Goal: Communication & Community: Answer question/provide support

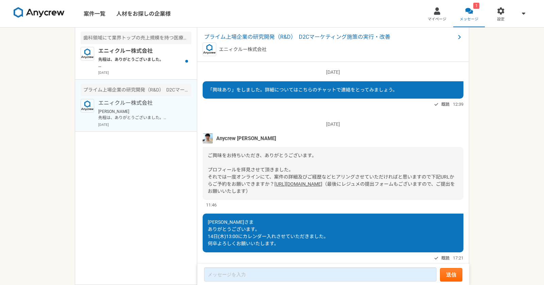
scroll to position [162, 0]
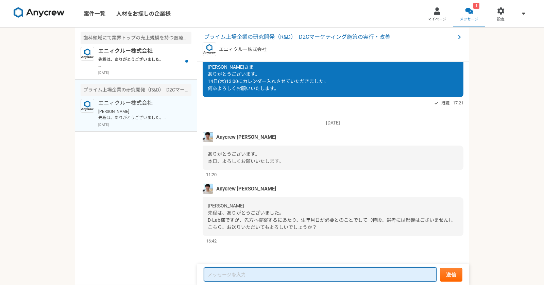
click at [245, 270] on textarea at bounding box center [320, 274] width 233 height 14
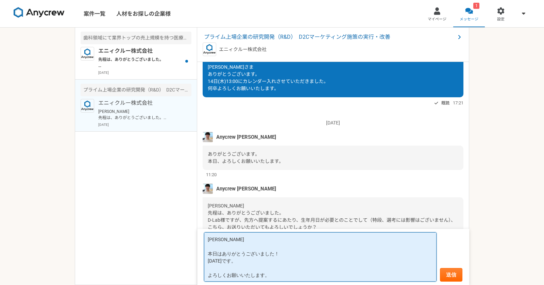
type textarea "[PERSON_NAME] 本日はありがとうございました！ [DATE]です。 よろしくお願いいたします。"
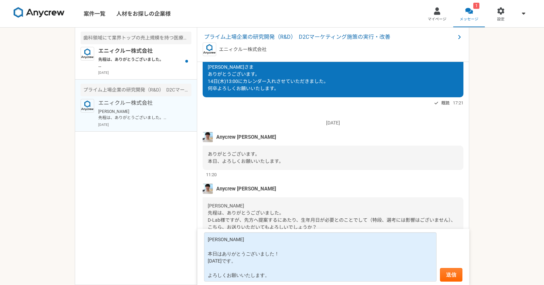
click at [271, 214] on span "[PERSON_NAME] 先程は、ありがとうございました。 D-Lab様ですが、先方へ提案するにあたり、生年月日が必要とのことでして（特段、選考には影響はご…" at bounding box center [332, 216] width 248 height 27
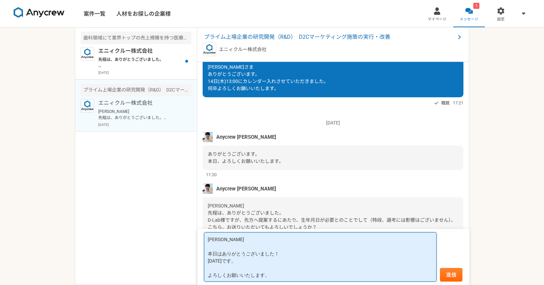
click at [265, 259] on textarea "[PERSON_NAME] 本日はありがとうございました！ [DATE]です。 よろしくお願いいたします。" at bounding box center [320, 256] width 233 height 49
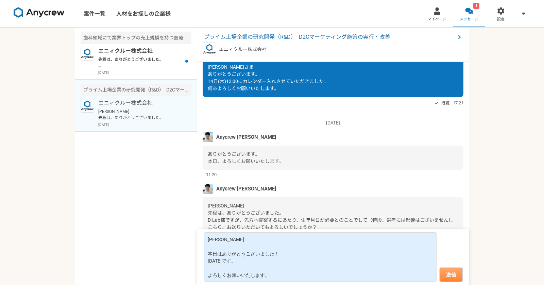
click at [454, 271] on button "送信" at bounding box center [451, 275] width 22 height 14
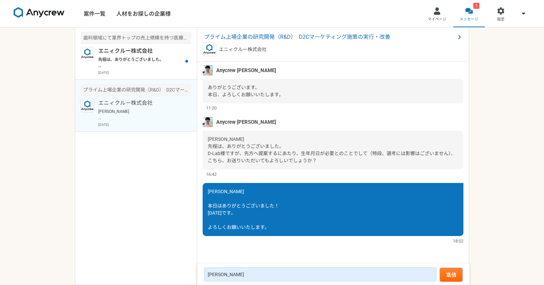
scroll to position [229, 0]
drag, startPoint x: 199, startPoint y: 188, endPoint x: 296, endPoint y: 211, distance: 99.5
click at [296, 211] on div "[DATE] 「興味あり」をしました。詳細についてはこちらのチャットで連絡をとってみましょう。 既読 12:39 [DATE] Anycrew [PERSON…" at bounding box center [333, 163] width 272 height 203
click at [296, 211] on div "[PERSON_NAME] 本日はありがとうございました！ [DATE]です。 よろしくお願いいたします。" at bounding box center [333, 209] width 261 height 53
click at [141, 63] on p "先程は、ありがとうございました。 先方へご提案へと移らせていただいておりますので、週明けに進捗をお伝えさせて頂きます。 引き続きどうぞよろしくお願いいたします。" at bounding box center [140, 62] width 84 height 12
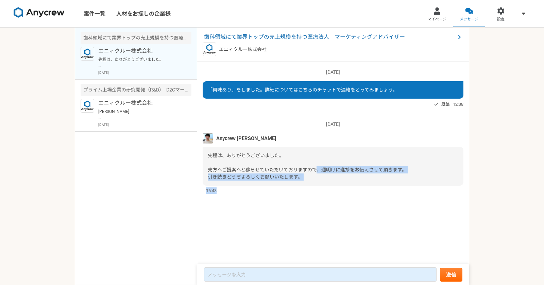
drag, startPoint x: 314, startPoint y: 171, endPoint x: 385, endPoint y: 188, distance: 72.8
click at [385, 188] on div "[DATE] Anycrew [PERSON_NAME] 先程は、ありがとうございました。 先方へご提案へと移らせていただいておりますので、週明けに進捗をお伝…" at bounding box center [333, 154] width 261 height 80
click at [385, 188] on div "16:43" at bounding box center [333, 190] width 261 height 6
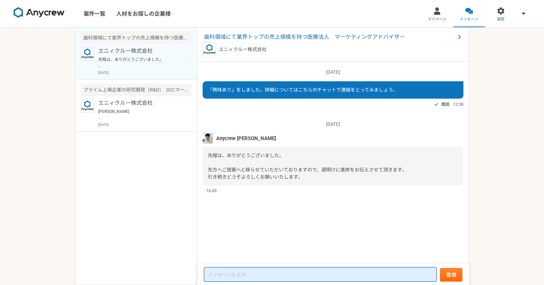
click at [234, 279] on textarea at bounding box center [320, 274] width 233 height 14
type textarea "あ"
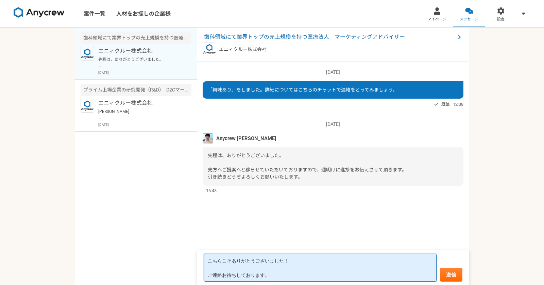
type textarea "こちらこそありがとうございました！ ご連絡お待ちしております。"
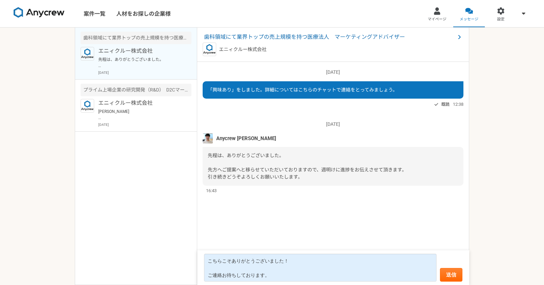
click at [456, 267] on form "こちらこそありがとうございました！ ご連絡お待ちしております。 送信" at bounding box center [333, 267] width 272 height 35
click at [450, 272] on button "送信" at bounding box center [451, 275] width 22 height 14
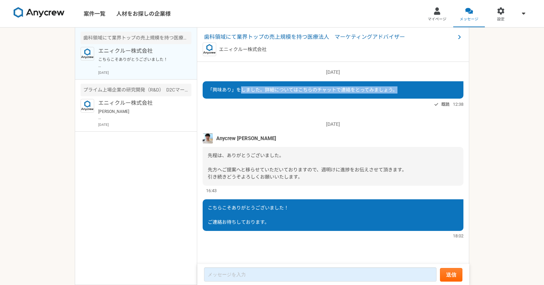
drag, startPoint x: 242, startPoint y: 93, endPoint x: 398, endPoint y: 92, distance: 156.1
click at [398, 92] on div "「興味あり」をしました。詳細についてはこちらのチャットで連絡をとってみましょう。" at bounding box center [333, 89] width 261 height 17
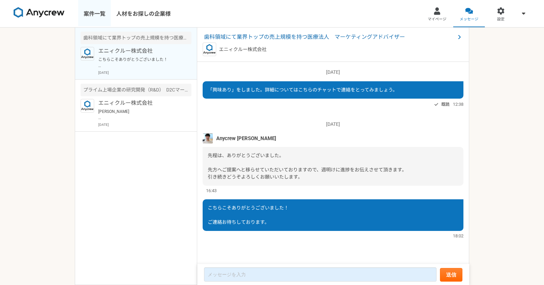
click at [88, 11] on link "案件一覧" at bounding box center [94, 13] width 33 height 27
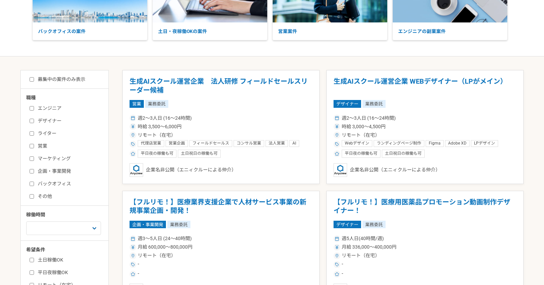
scroll to position [112, 0]
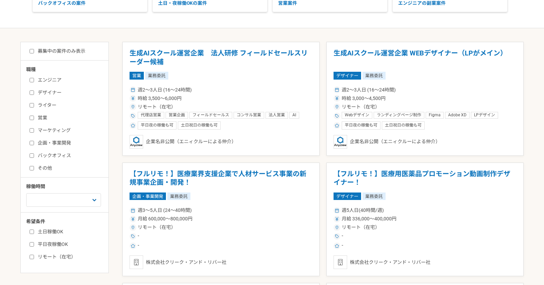
click at [39, 128] on label "マーケティング" at bounding box center [69, 130] width 78 height 7
click at [34, 128] on input "マーケティング" at bounding box center [32, 130] width 4 height 4
checkbox input "true"
